Goal: Task Accomplishment & Management: Manage account settings

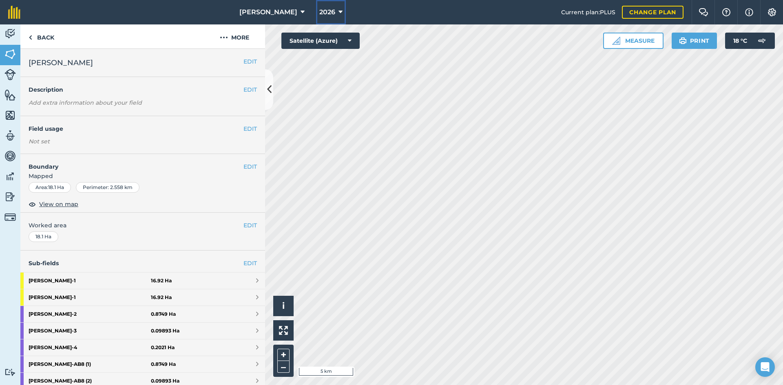
click at [338, 13] on icon at bounding box center [340, 12] width 4 height 10
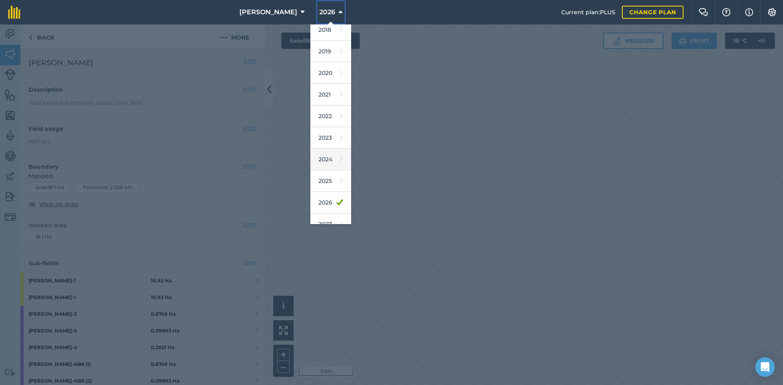
scroll to position [38, 0]
click at [310, 165] on link "2025" at bounding box center [330, 170] width 41 height 22
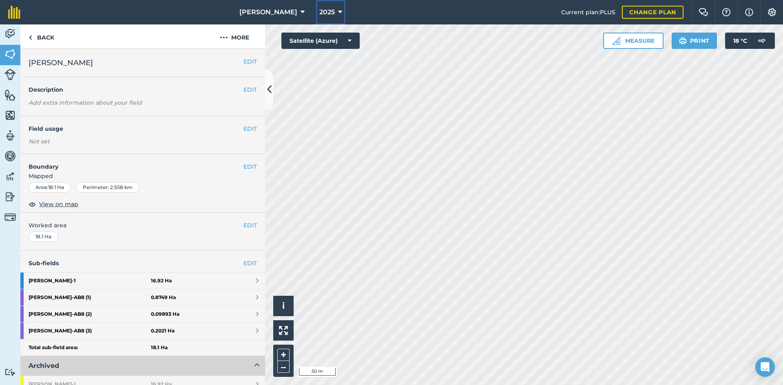
click at [319, 15] on span "2025" at bounding box center [326, 12] width 15 height 10
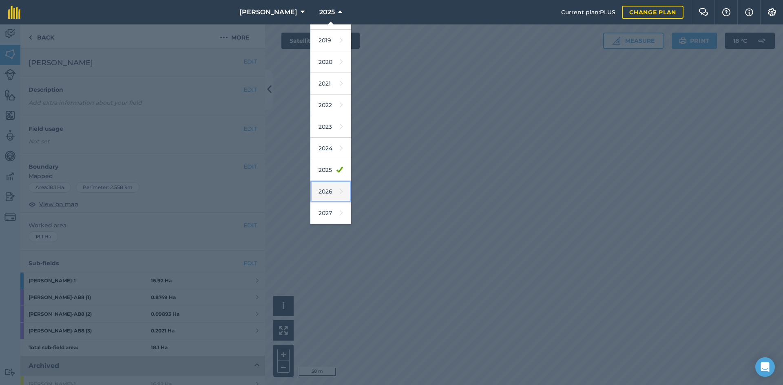
click at [311, 189] on link "2026" at bounding box center [330, 192] width 41 height 22
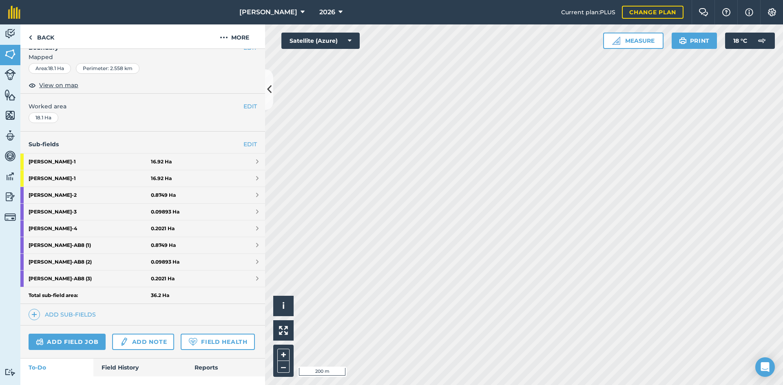
scroll to position [122, 0]
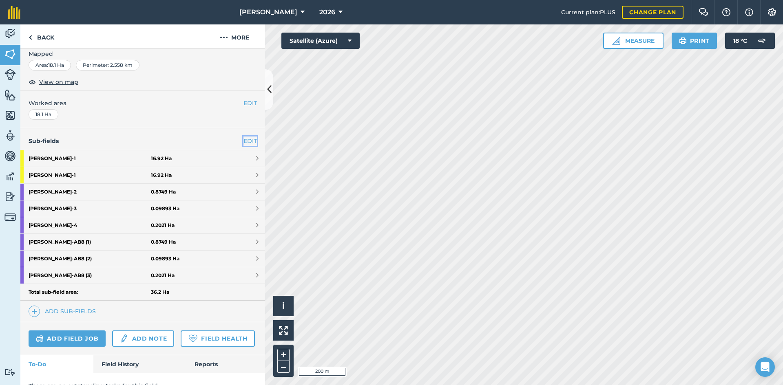
click at [248, 139] on link "EDIT" at bounding box center [249, 141] width 13 height 9
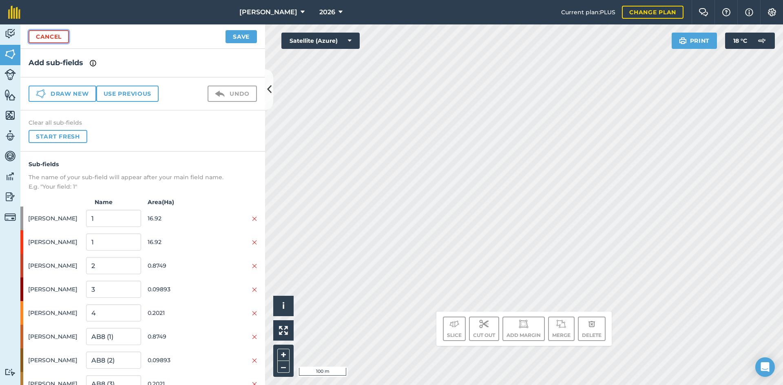
click at [47, 36] on link "Cancel" at bounding box center [49, 36] width 40 height 13
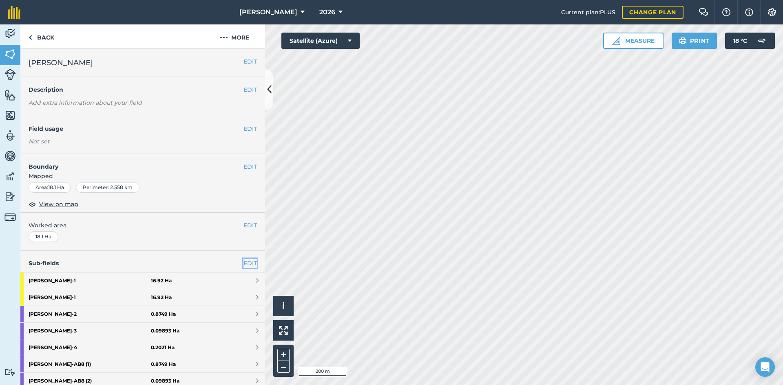
click at [244, 264] on link "EDIT" at bounding box center [249, 263] width 13 height 9
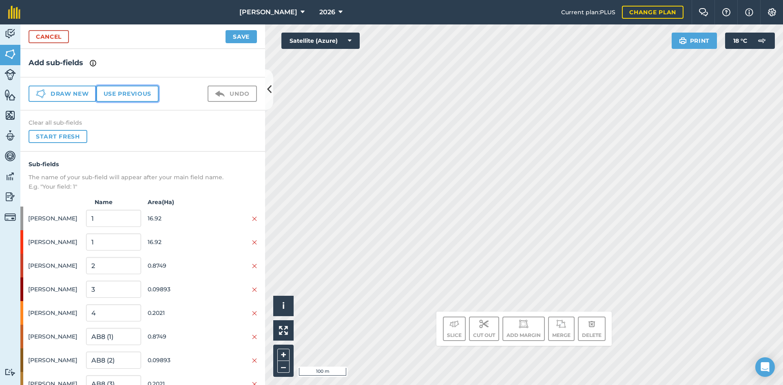
click at [130, 96] on button "Use previous" at bounding box center [127, 94] width 62 height 16
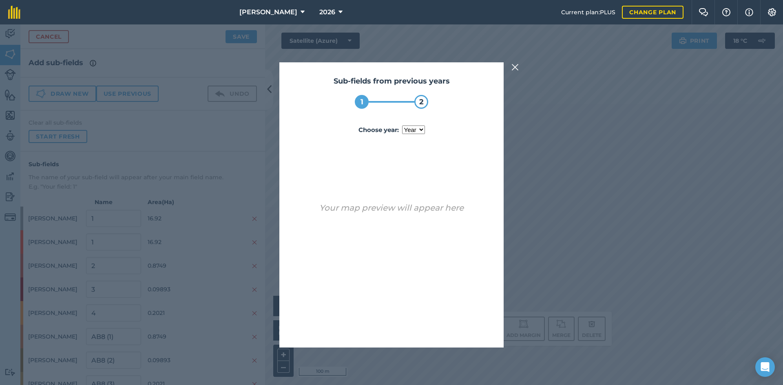
click at [403, 131] on select "year [DATE] 2024 2025" at bounding box center [413, 130] width 23 height 9
select select "2025"
click at [402, 126] on select "year [DATE] 2024 2025" at bounding box center [413, 130] width 23 height 9
click at [417, 323] on button "Use sub-fields" at bounding box center [415, 326] width 68 height 16
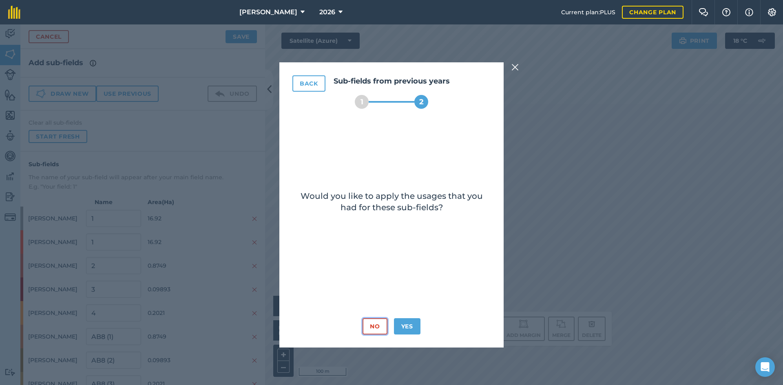
click at [372, 327] on button "No" at bounding box center [374, 326] width 24 height 16
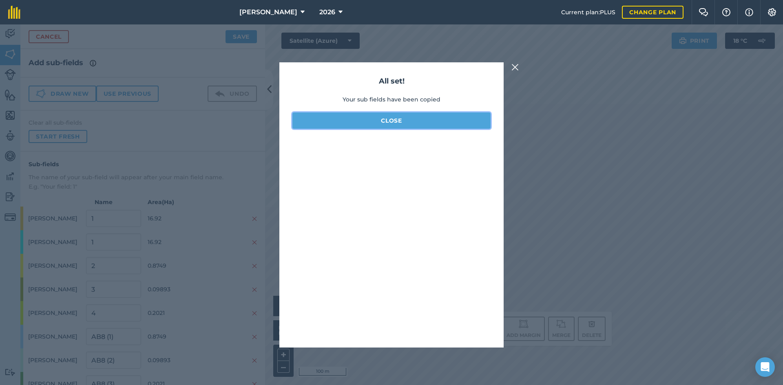
click at [410, 120] on button "Close" at bounding box center [391, 121] width 198 height 16
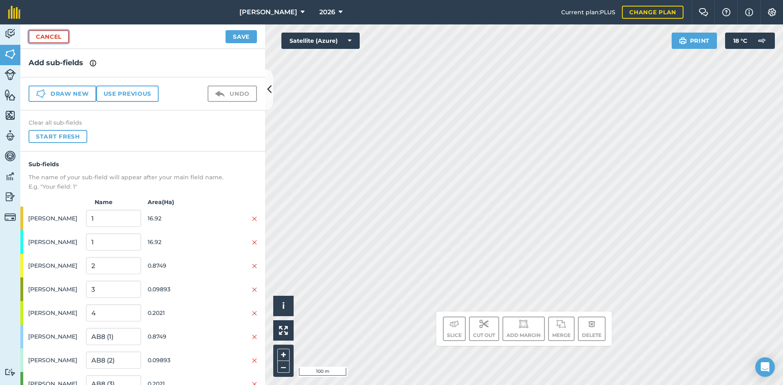
click at [31, 35] on link "Cancel" at bounding box center [49, 36] width 40 height 13
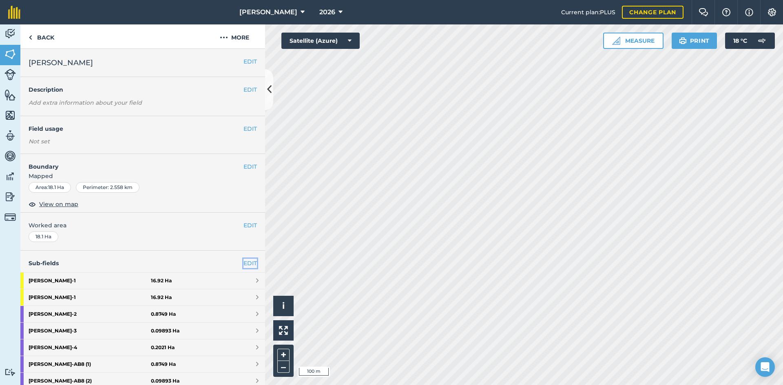
click at [243, 260] on link "EDIT" at bounding box center [249, 263] width 13 height 9
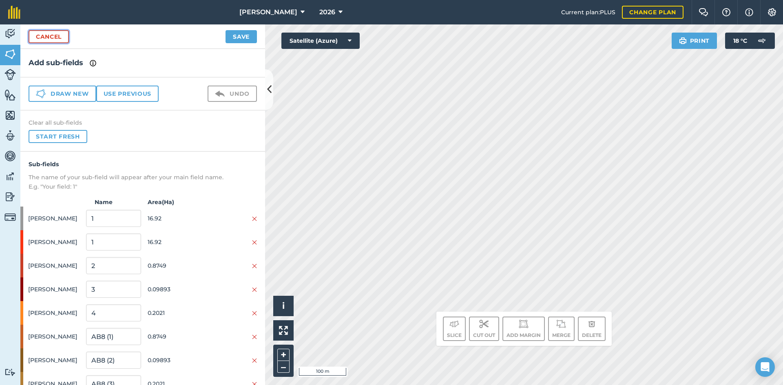
click at [54, 35] on link "Cancel" at bounding box center [49, 36] width 40 height 13
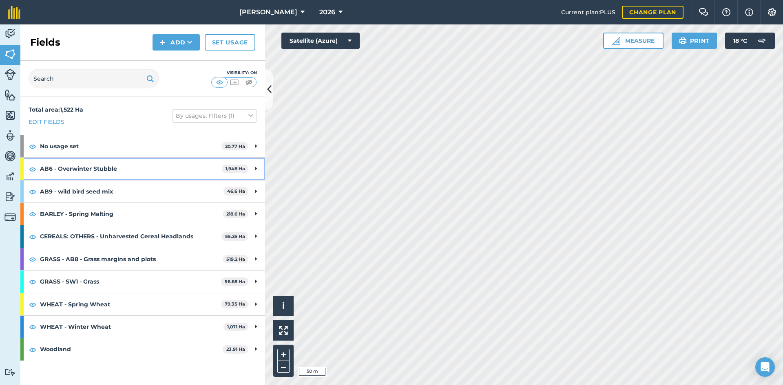
click at [257, 167] on div "AB6 - Overwinter Stubble 1,948 Ha" at bounding box center [142, 169] width 245 height 22
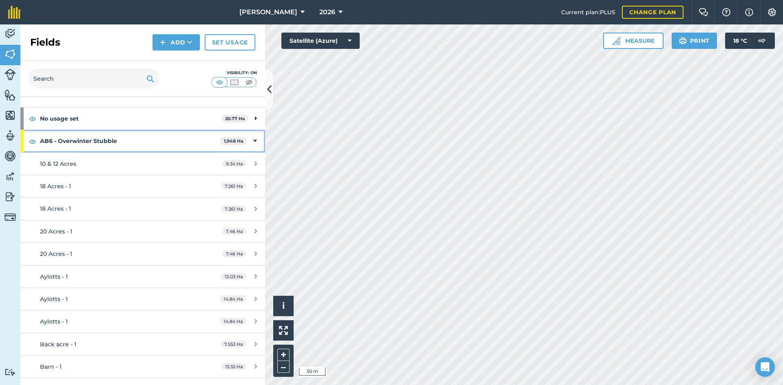
scroll to position [41, 0]
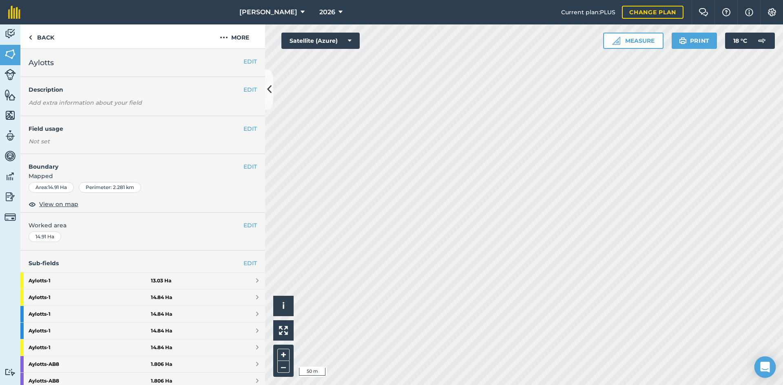
click at [759, 367] on div "Open Intercom Messenger" at bounding box center [765, 368] width 22 height 22
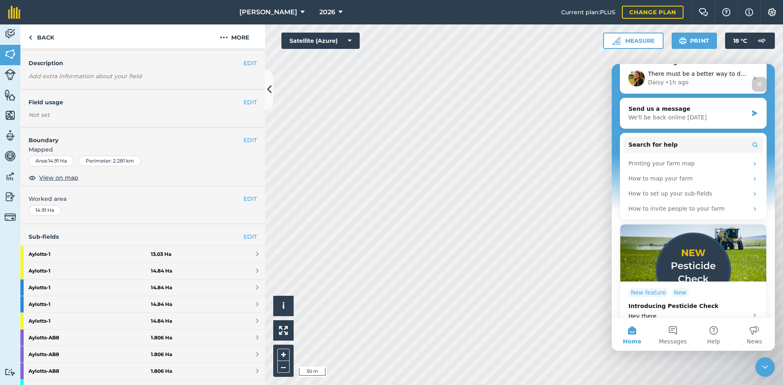
scroll to position [41, 0]
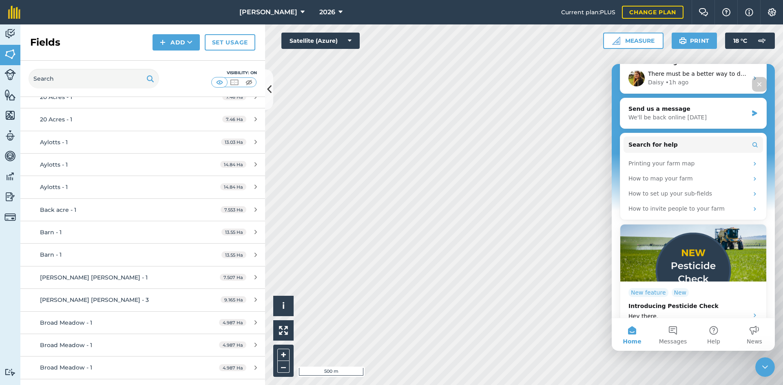
scroll to position [163, 0]
click at [110, 232] on div "Barn - 1" at bounding box center [116, 231] width 153 height 9
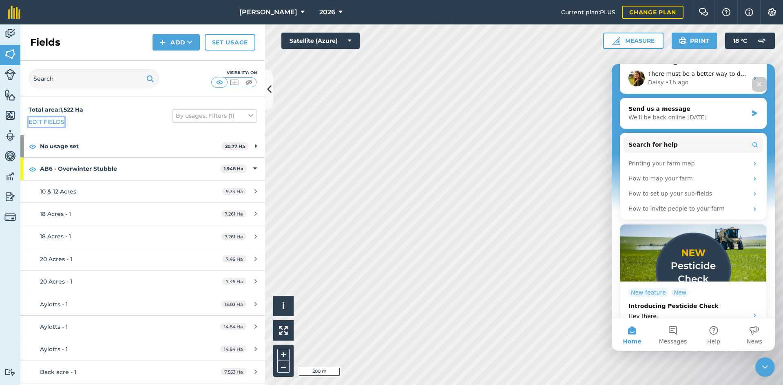
click at [47, 123] on link "Edit fields" at bounding box center [47, 121] width 36 height 9
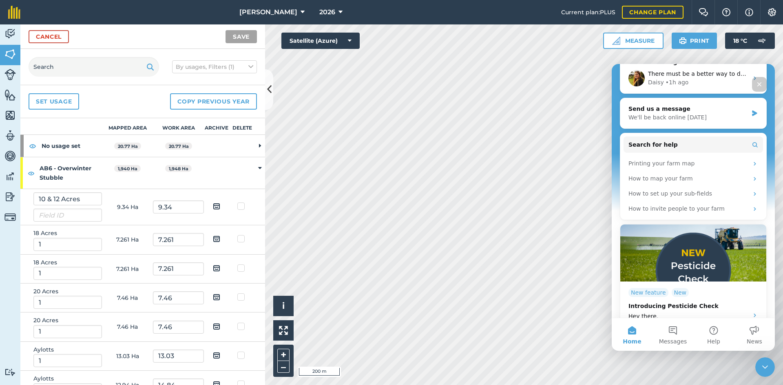
click at [237, 235] on label at bounding box center [242, 235] width 10 height 0
click at [237, 239] on input "checkbox" at bounding box center [239, 237] width 5 height 5
click at [237, 235] on label at bounding box center [242, 235] width 10 height 0
click at [237, 239] on input "checkbox" at bounding box center [239, 237] width 5 height 5
checkbox input "false"
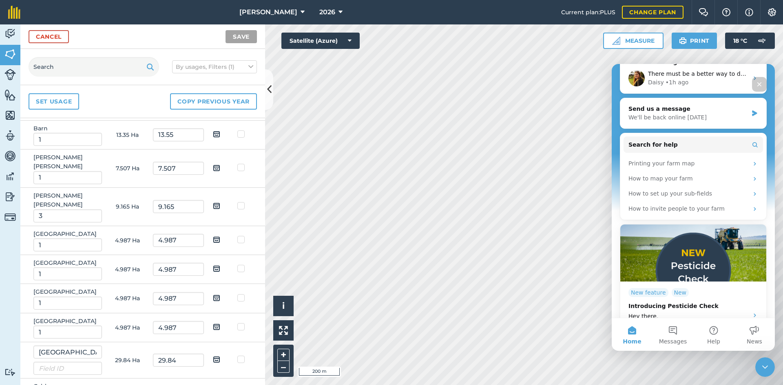
scroll to position [408, 0]
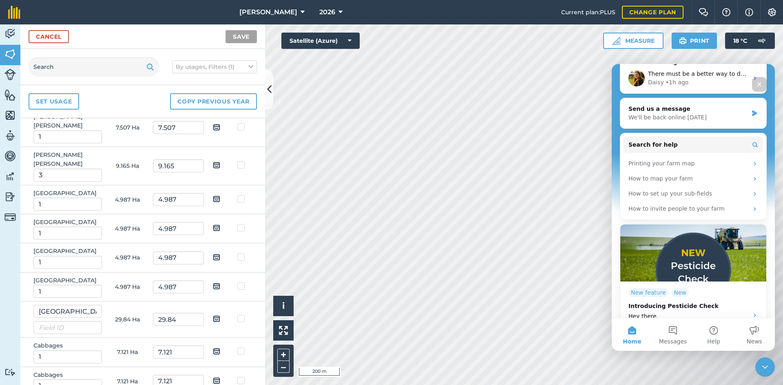
click at [237, 224] on label at bounding box center [242, 224] width 10 height 0
click at [237, 224] on input "checkbox" at bounding box center [239, 226] width 5 height 5
checkbox input "true"
click at [237, 253] on label at bounding box center [242, 253] width 10 height 0
click at [237, 253] on input "checkbox" at bounding box center [239, 255] width 5 height 5
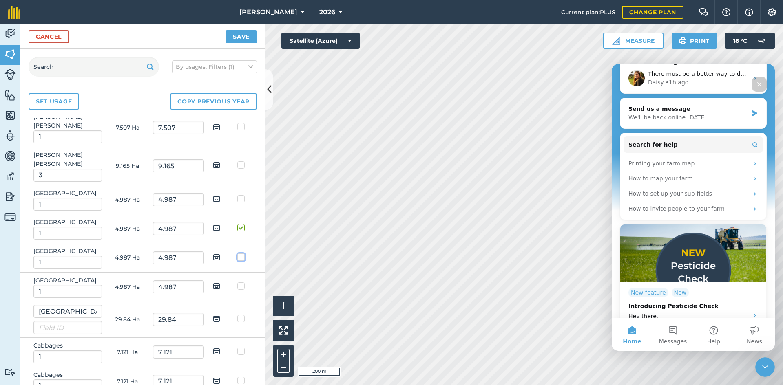
checkbox input "true"
click at [237, 282] on label at bounding box center [242, 282] width 10 height 0
click at [237, 282] on input "checkbox" at bounding box center [239, 284] width 5 height 5
checkbox input "true"
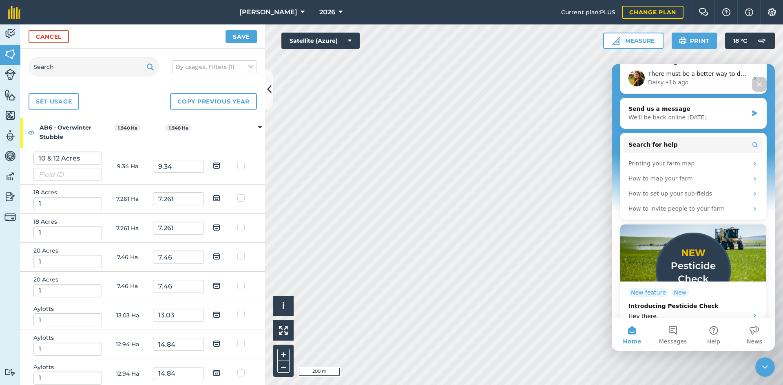
scroll to position [0, 0]
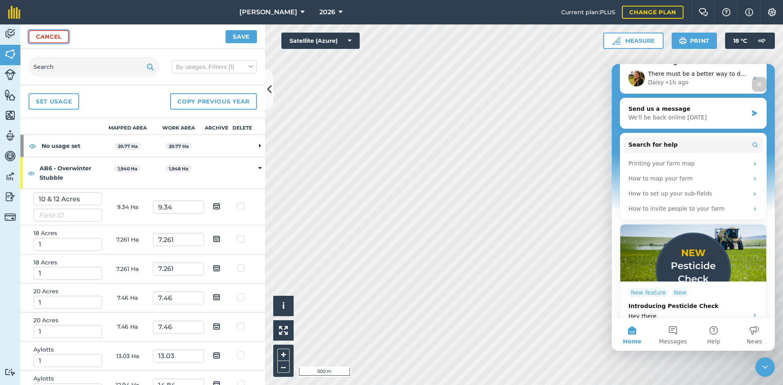
click at [62, 36] on link "Cancel" at bounding box center [49, 36] width 40 height 13
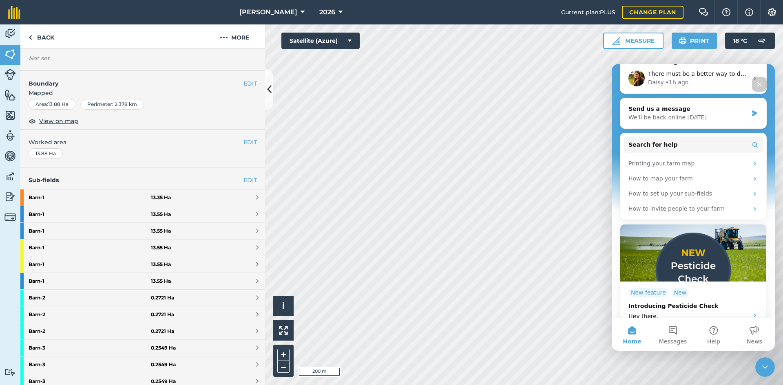
scroll to position [81, 0]
click at [247, 180] on link "EDIT" at bounding box center [249, 182] width 13 height 9
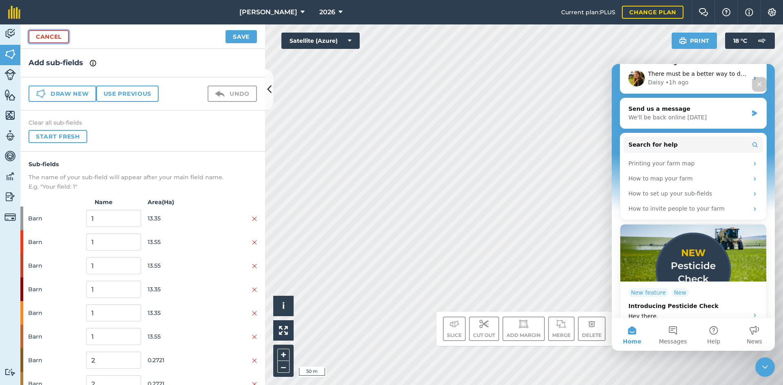
click at [51, 39] on link "Cancel" at bounding box center [49, 36] width 40 height 13
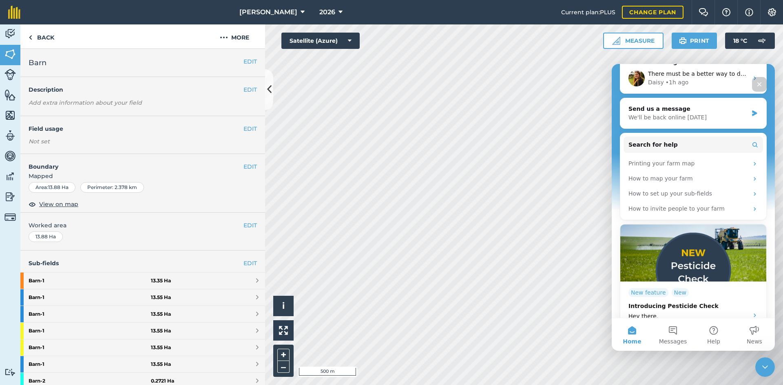
click at [761, 84] on icon "Close" at bounding box center [759, 84] width 7 height 7
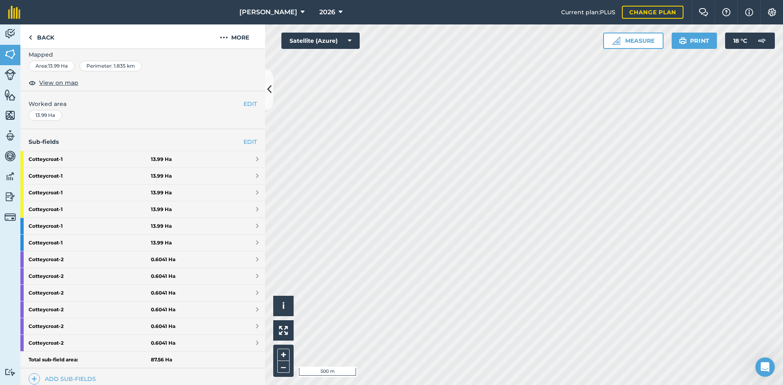
scroll to position [122, 0]
click at [246, 140] on link "EDIT" at bounding box center [249, 141] width 13 height 9
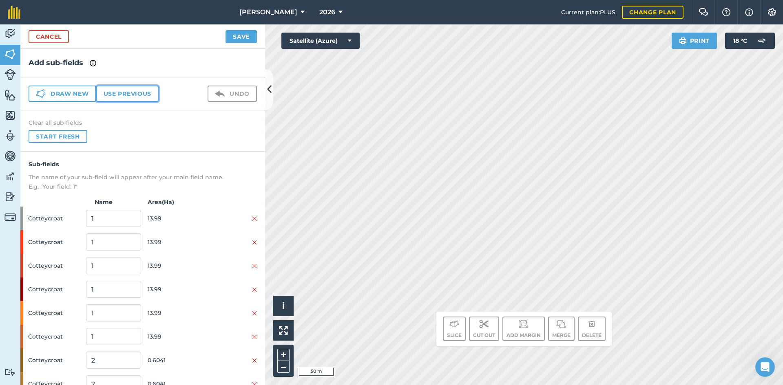
click at [137, 89] on button "Use previous" at bounding box center [127, 94] width 62 height 16
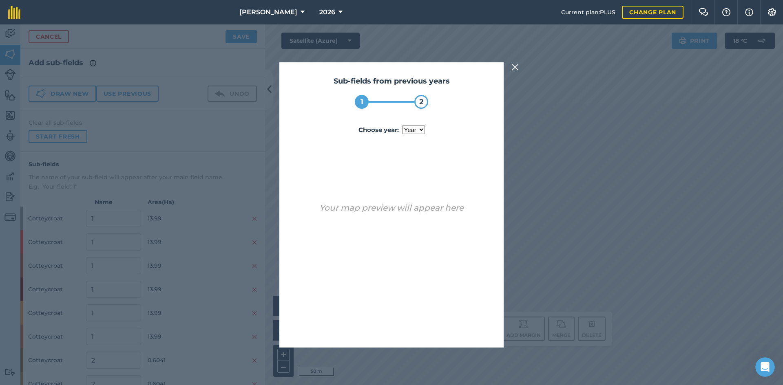
click at [419, 128] on select "year [DATE] 2025" at bounding box center [413, 130] width 23 height 9
select select "2025"
click at [402, 126] on select "year [DATE] 2025" at bounding box center [413, 130] width 23 height 9
click at [415, 324] on button "Use sub-fields" at bounding box center [415, 326] width 68 height 16
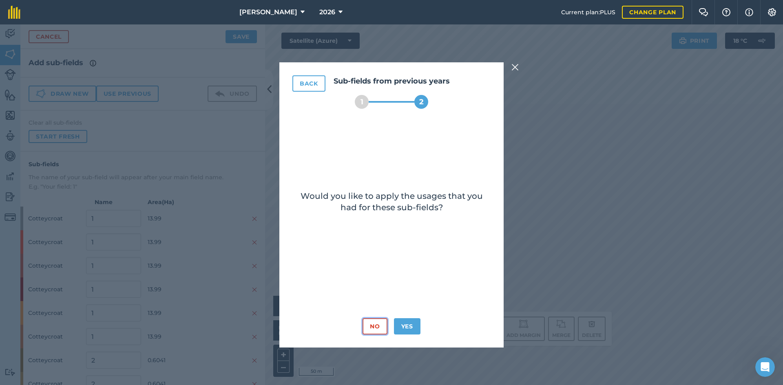
click at [375, 326] on button "No" at bounding box center [374, 326] width 24 height 16
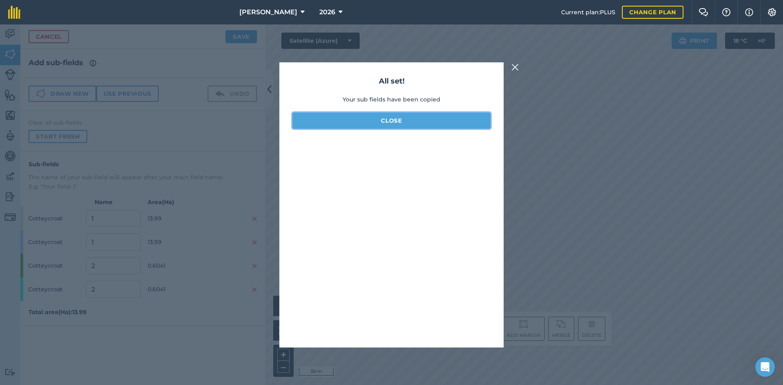
click at [400, 122] on button "Close" at bounding box center [391, 121] width 198 height 16
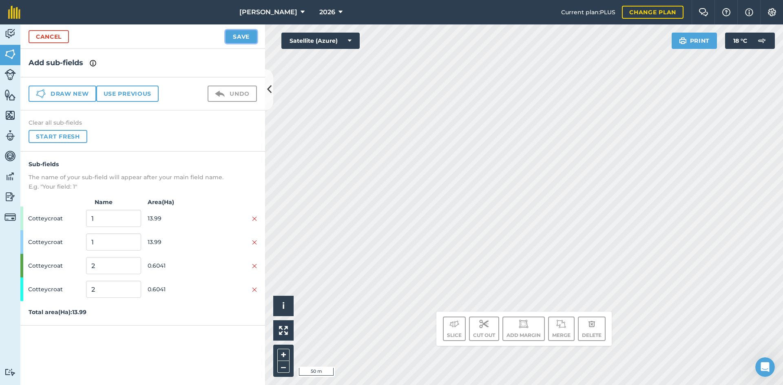
click at [251, 39] on button "Save" at bounding box center [240, 36] width 31 height 13
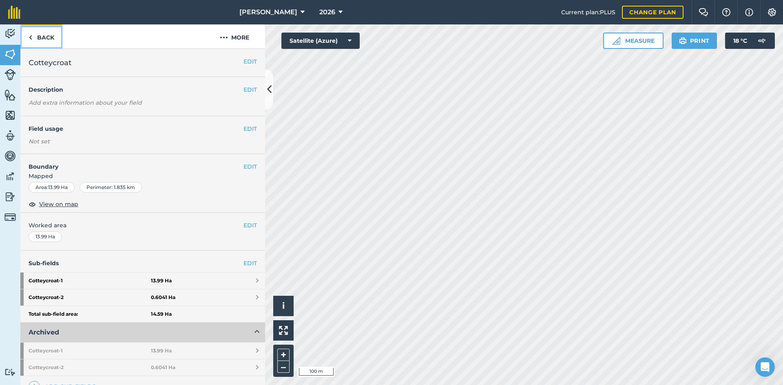
click at [46, 38] on link "Back" at bounding box center [41, 36] width 42 height 24
click at [44, 35] on link "Back" at bounding box center [41, 36] width 42 height 24
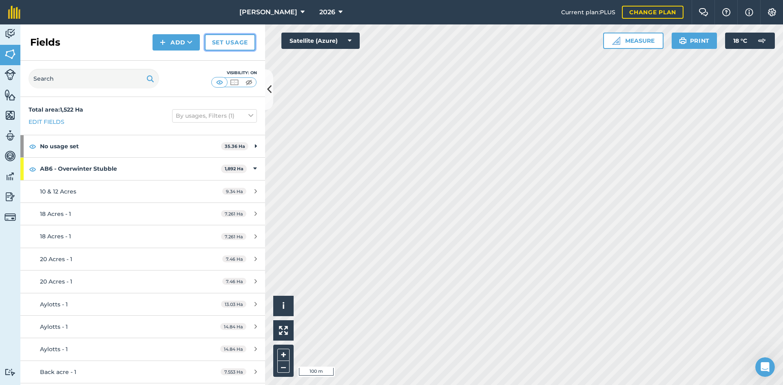
click at [232, 37] on link "Set usage" at bounding box center [230, 42] width 51 height 16
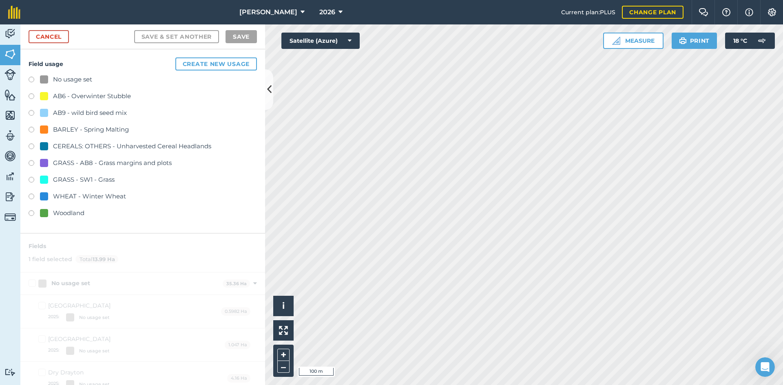
click at [95, 96] on div "AB6 - Overwinter Stubble" at bounding box center [92, 96] width 78 height 10
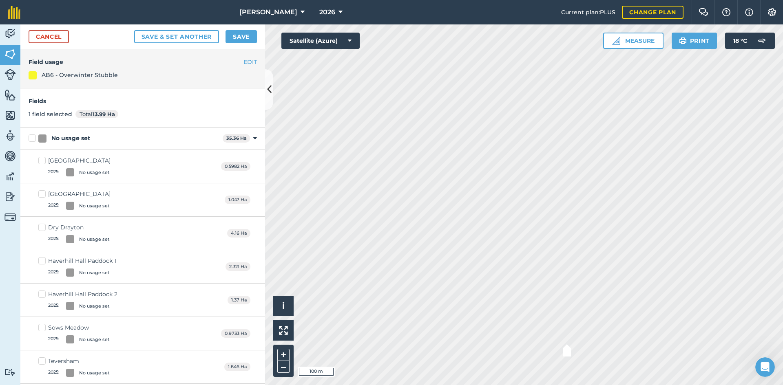
checkbox input "false"
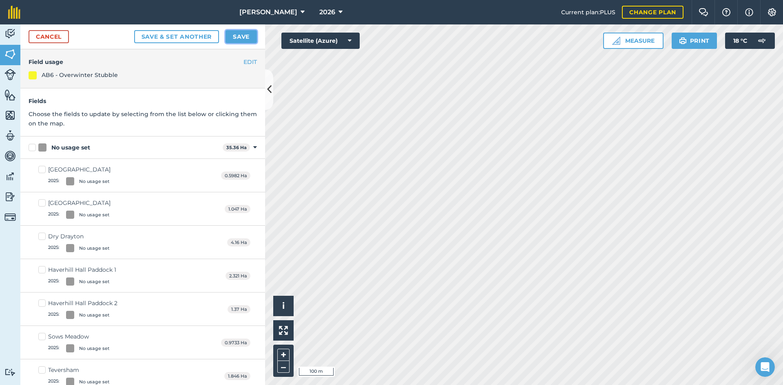
click at [244, 40] on button "Save" at bounding box center [240, 36] width 31 height 13
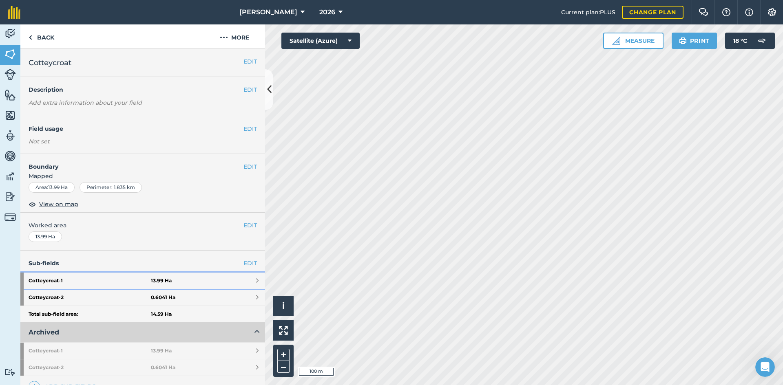
click at [229, 277] on link "Cotteycroat - 1 13.99 Ha" at bounding box center [142, 281] width 245 height 16
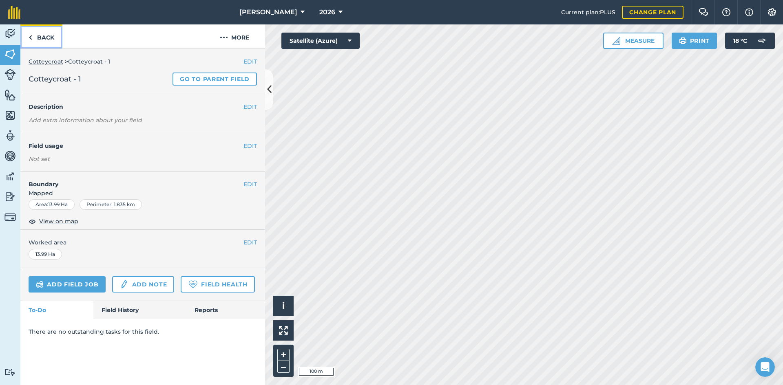
click at [51, 30] on link "Back" at bounding box center [41, 36] width 42 height 24
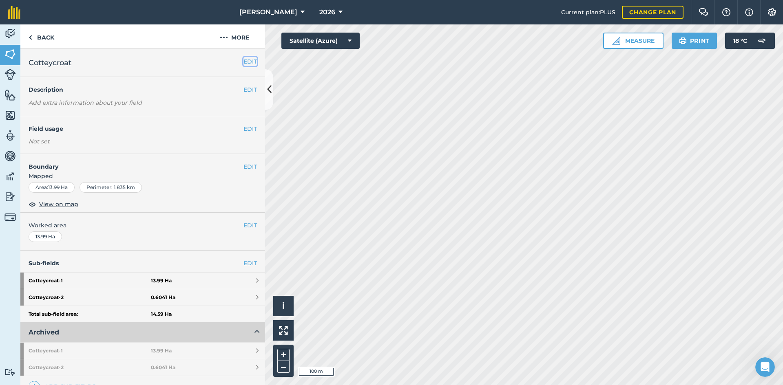
click at [243, 61] on button "EDIT" at bounding box center [249, 61] width 13 height 9
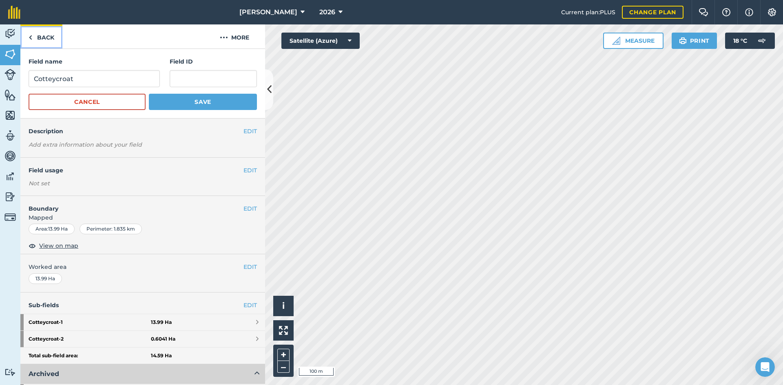
click at [32, 38] on img at bounding box center [31, 38] width 4 height 10
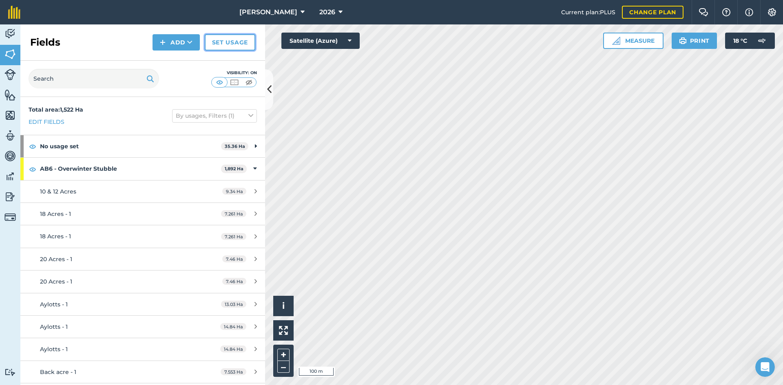
click at [219, 37] on link "Set usage" at bounding box center [230, 42] width 51 height 16
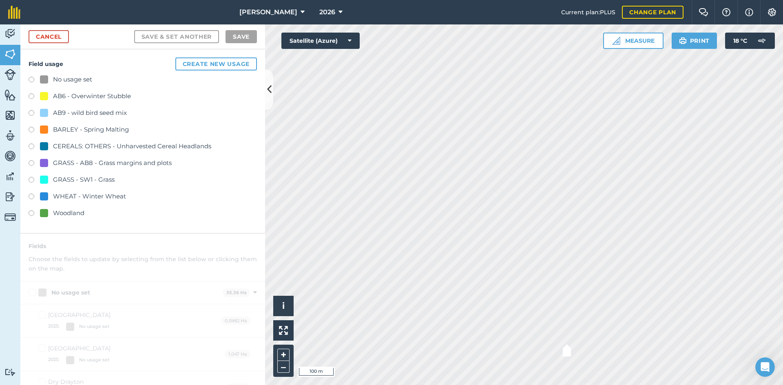
checkbox input "true"
click at [58, 98] on div "AB6 - Overwinter Stubble" at bounding box center [92, 96] width 78 height 10
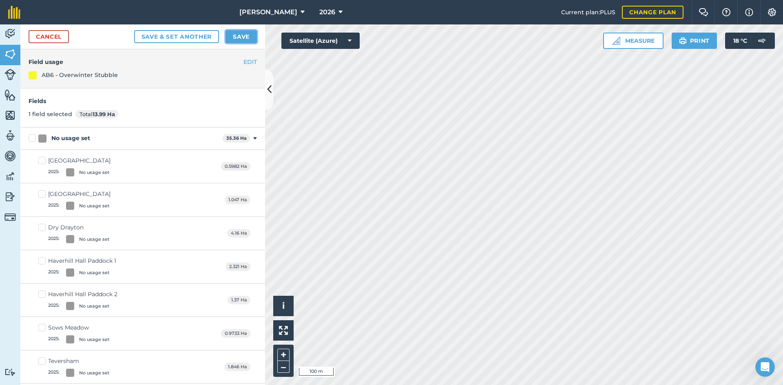
click at [256, 38] on button "Save" at bounding box center [240, 36] width 31 height 13
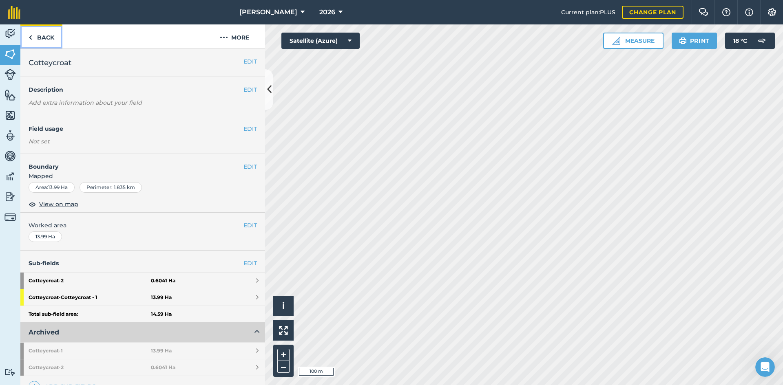
click at [49, 41] on link "Back" at bounding box center [41, 36] width 42 height 24
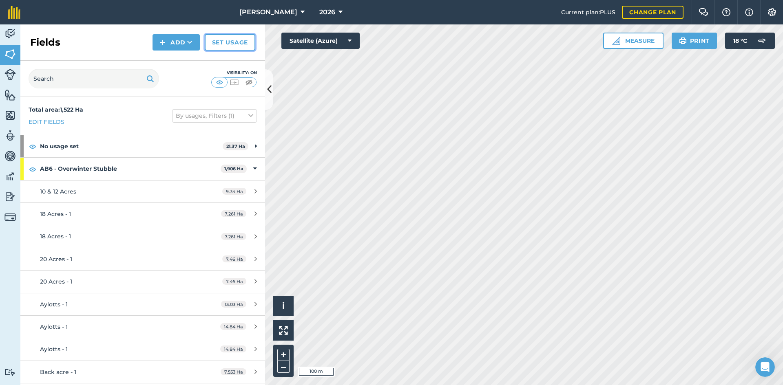
click at [225, 48] on link "Set usage" at bounding box center [230, 42] width 51 height 16
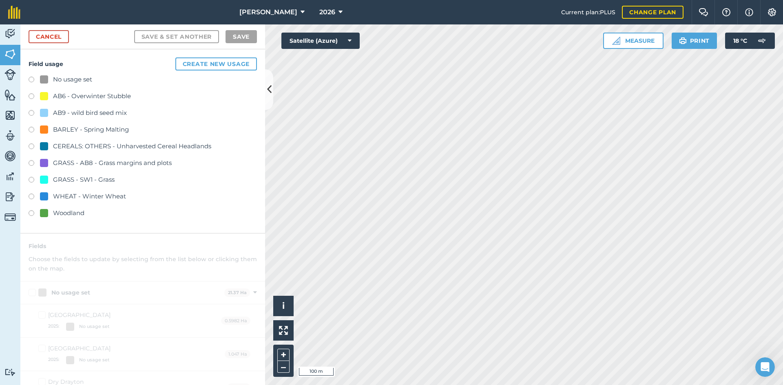
click at [101, 162] on div "GRASS - AB8 - Grass margins and plots" at bounding box center [112, 163] width 119 height 10
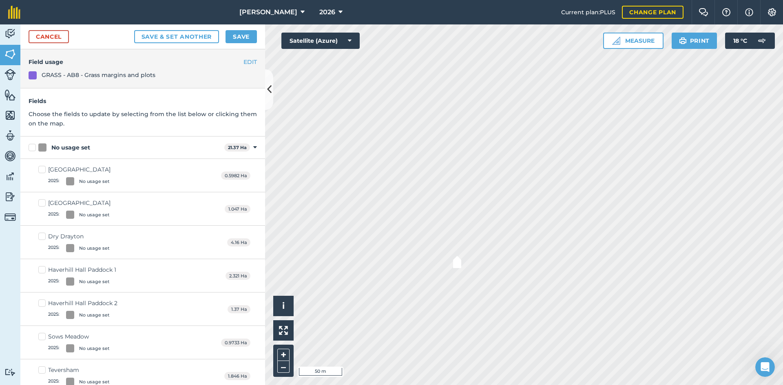
checkbox input "true"
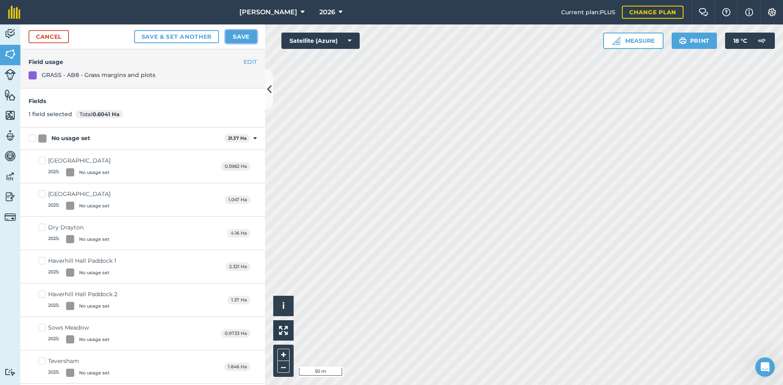
click at [240, 33] on button "Save" at bounding box center [240, 36] width 31 height 13
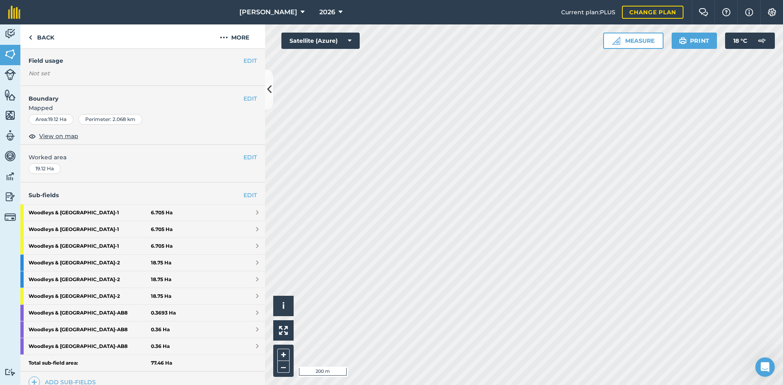
scroll to position [175, 0]
